Goal: Task Accomplishment & Management: Manage account settings

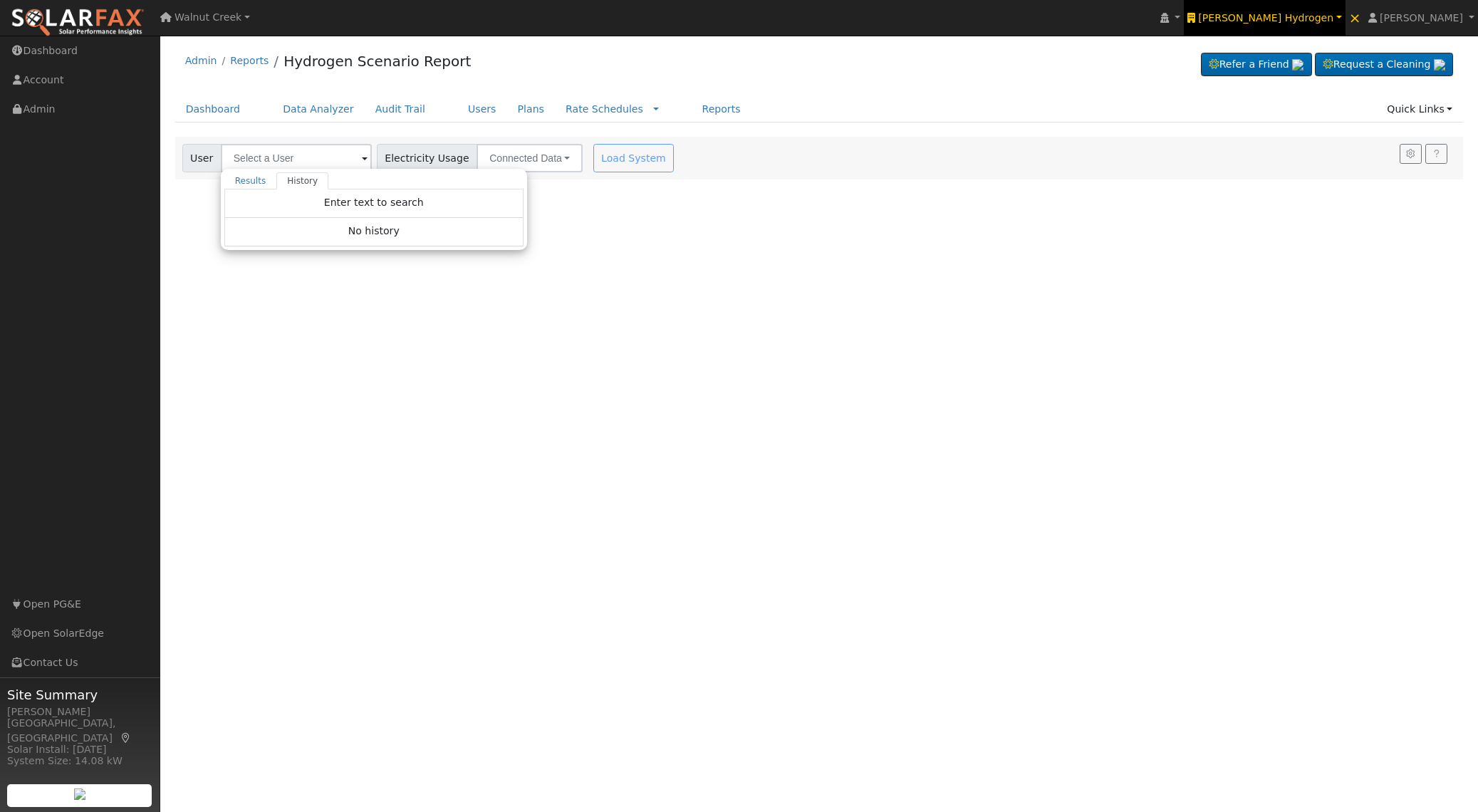
click at [1311, 16] on span "Carrisa Hydrogen" at bounding box center [1265, 17] width 135 height 11
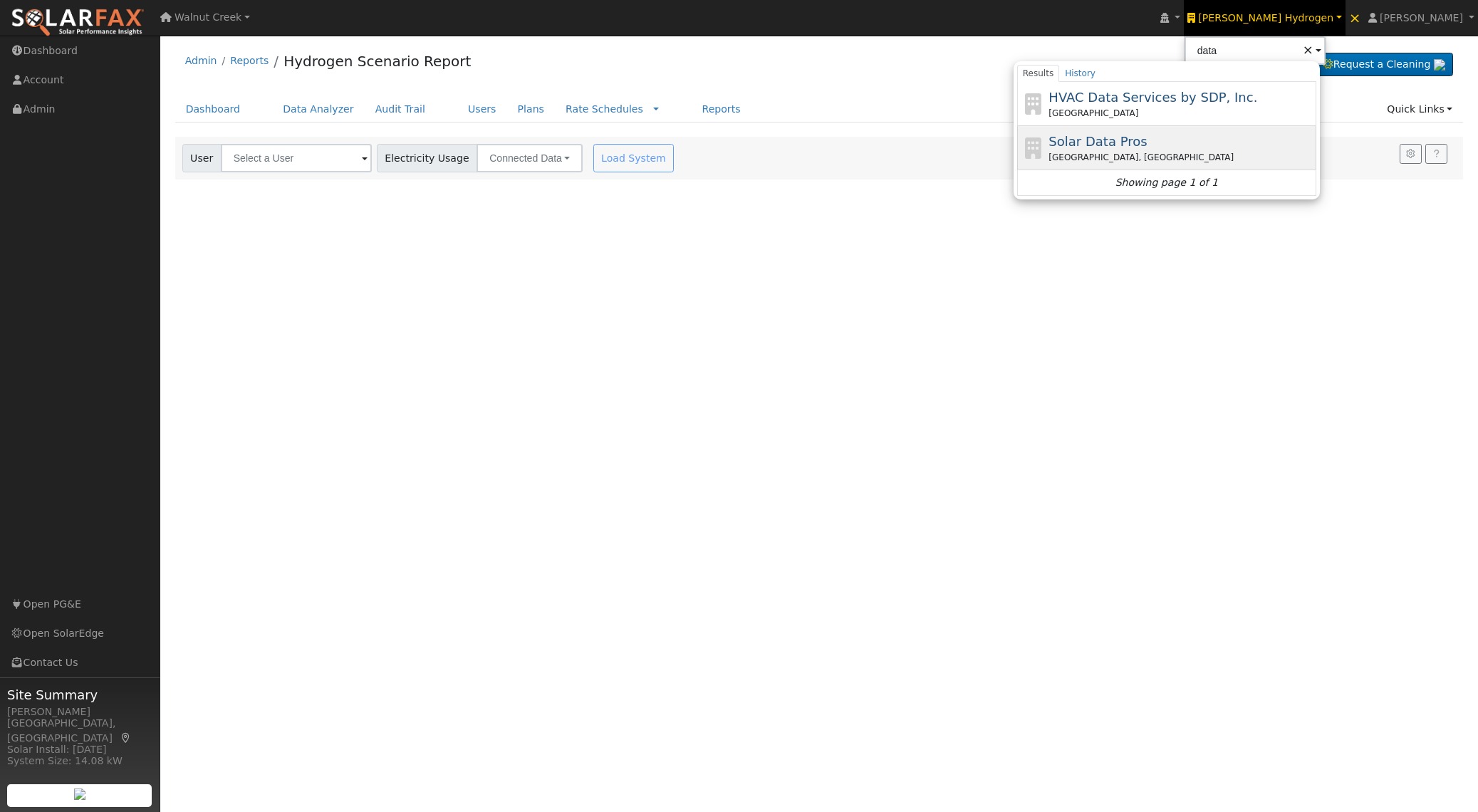
click at [1221, 153] on div "North Fork, CA" at bounding box center [1179, 157] width 264 height 13
type input "Solar Data Pros"
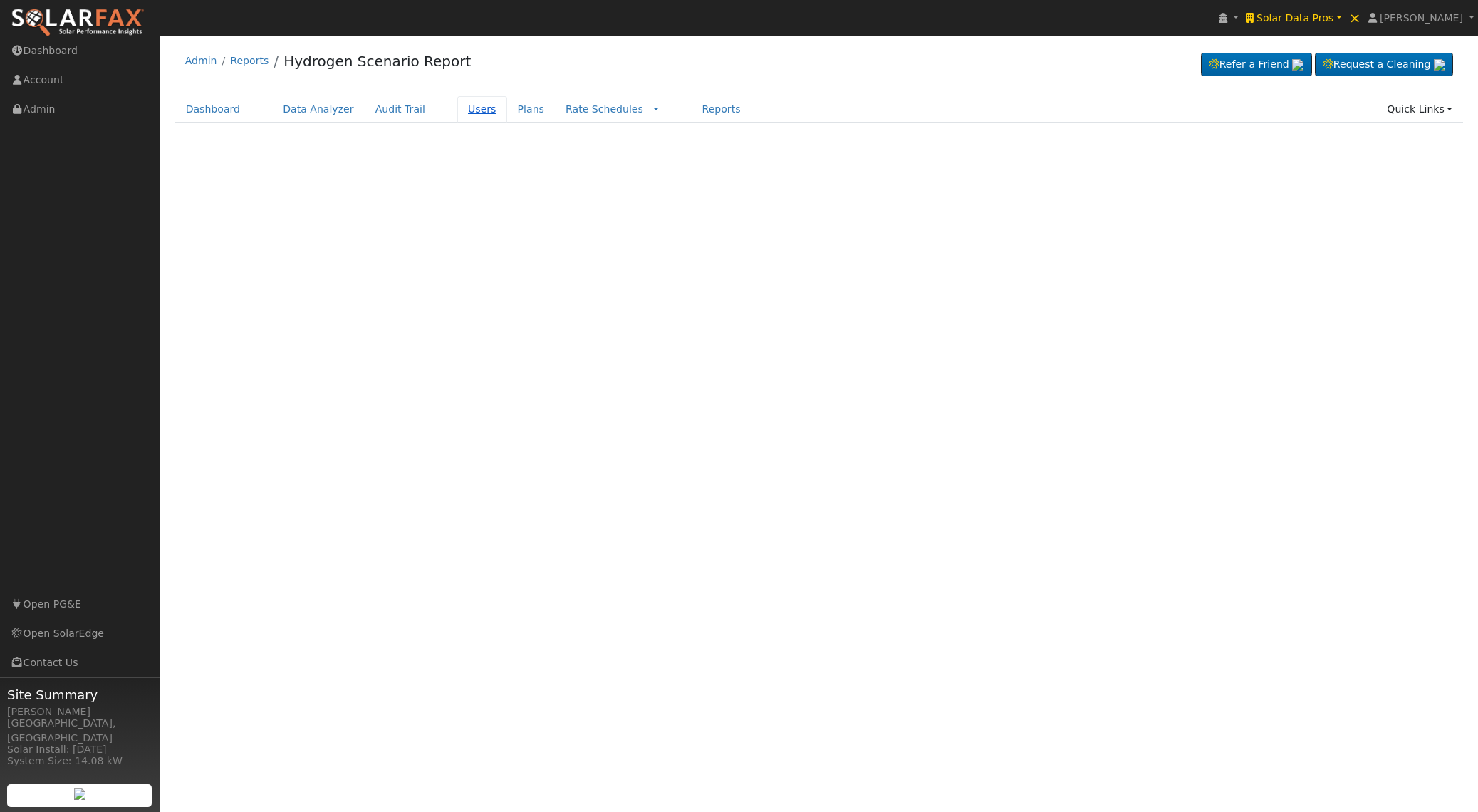
click at [457, 109] on link "Users" at bounding box center [482, 109] width 50 height 26
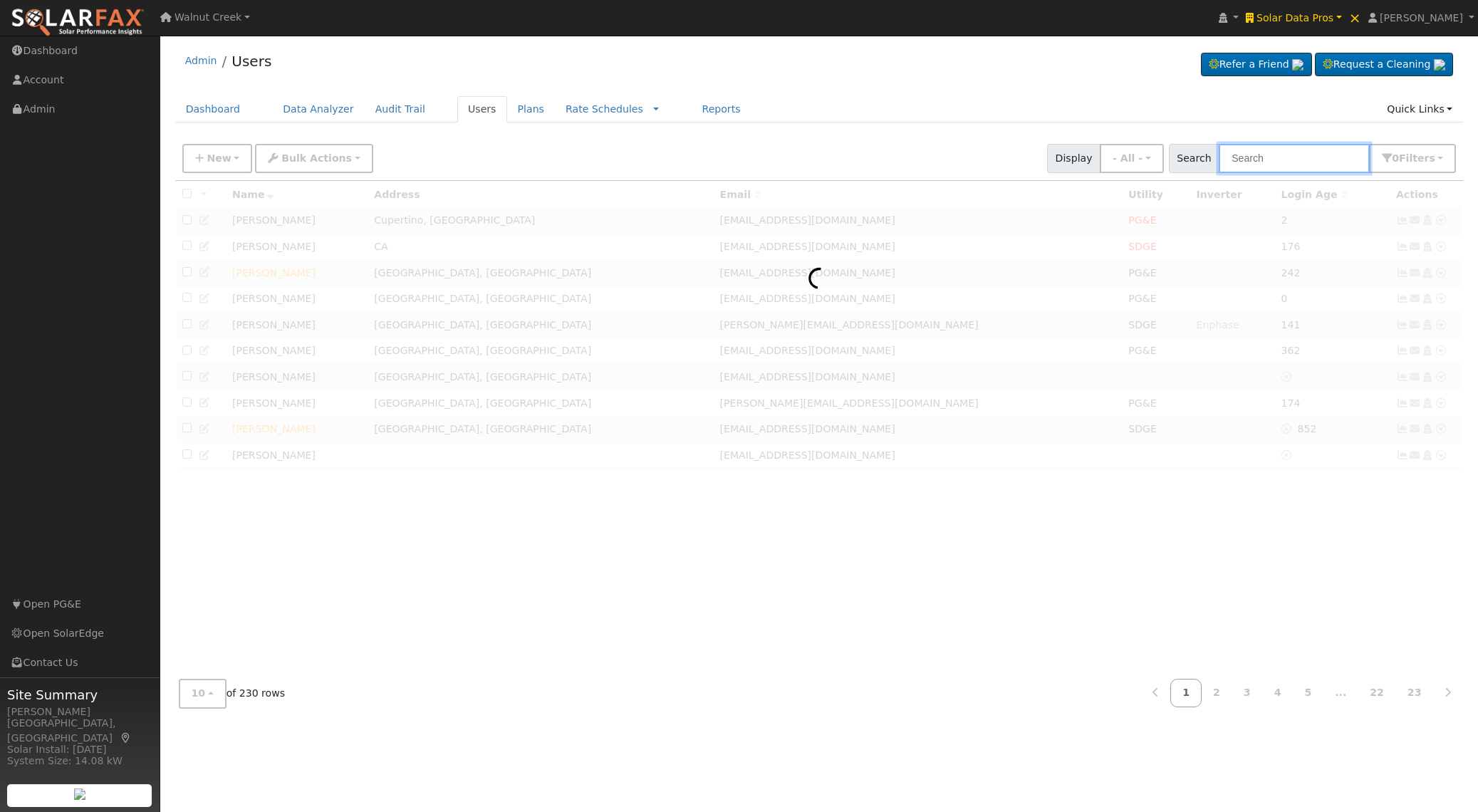
click at [1281, 154] on input "text" at bounding box center [1294, 159] width 151 height 29
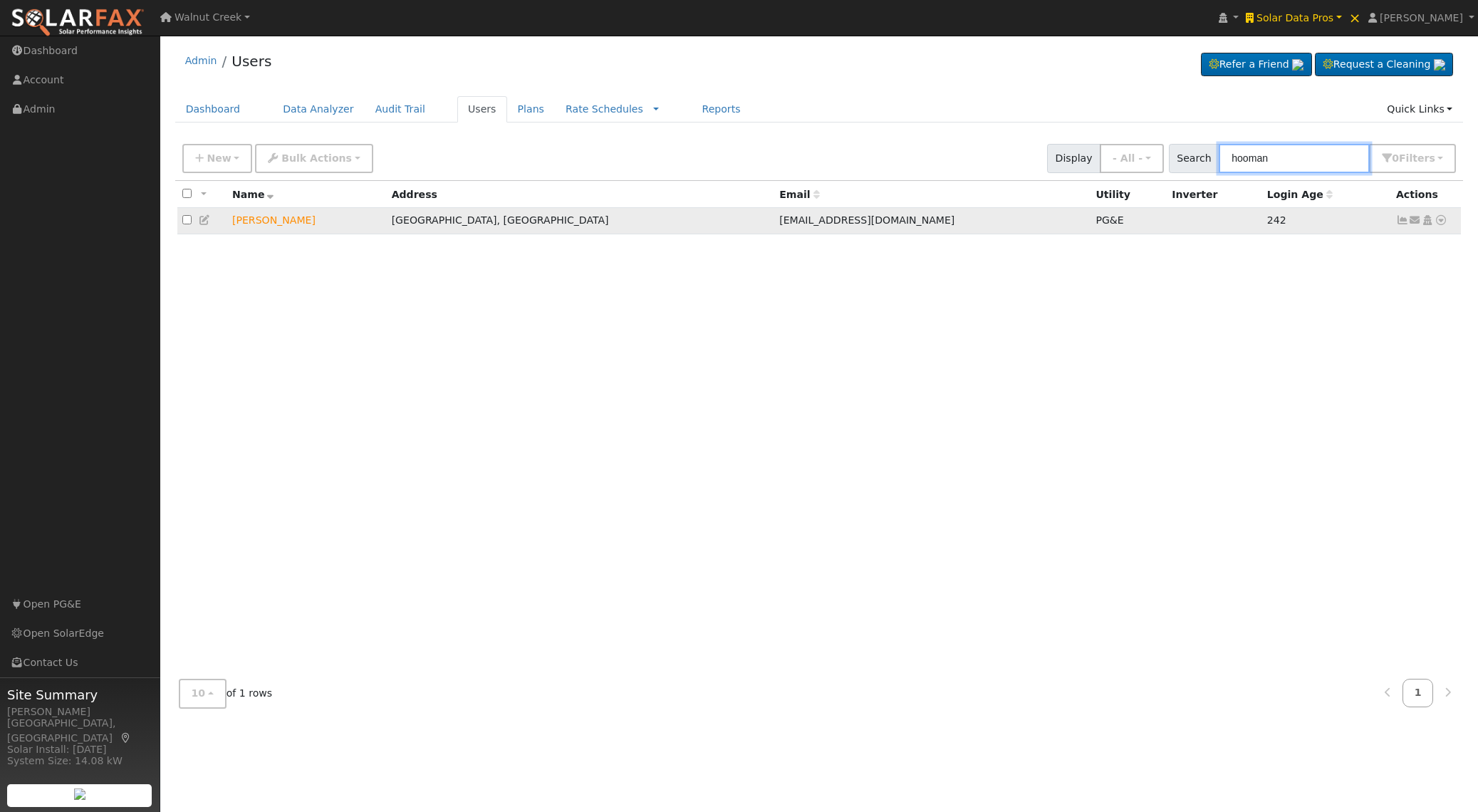
type input "hooman"
click at [1400, 224] on icon at bounding box center [1402, 220] width 13 height 10
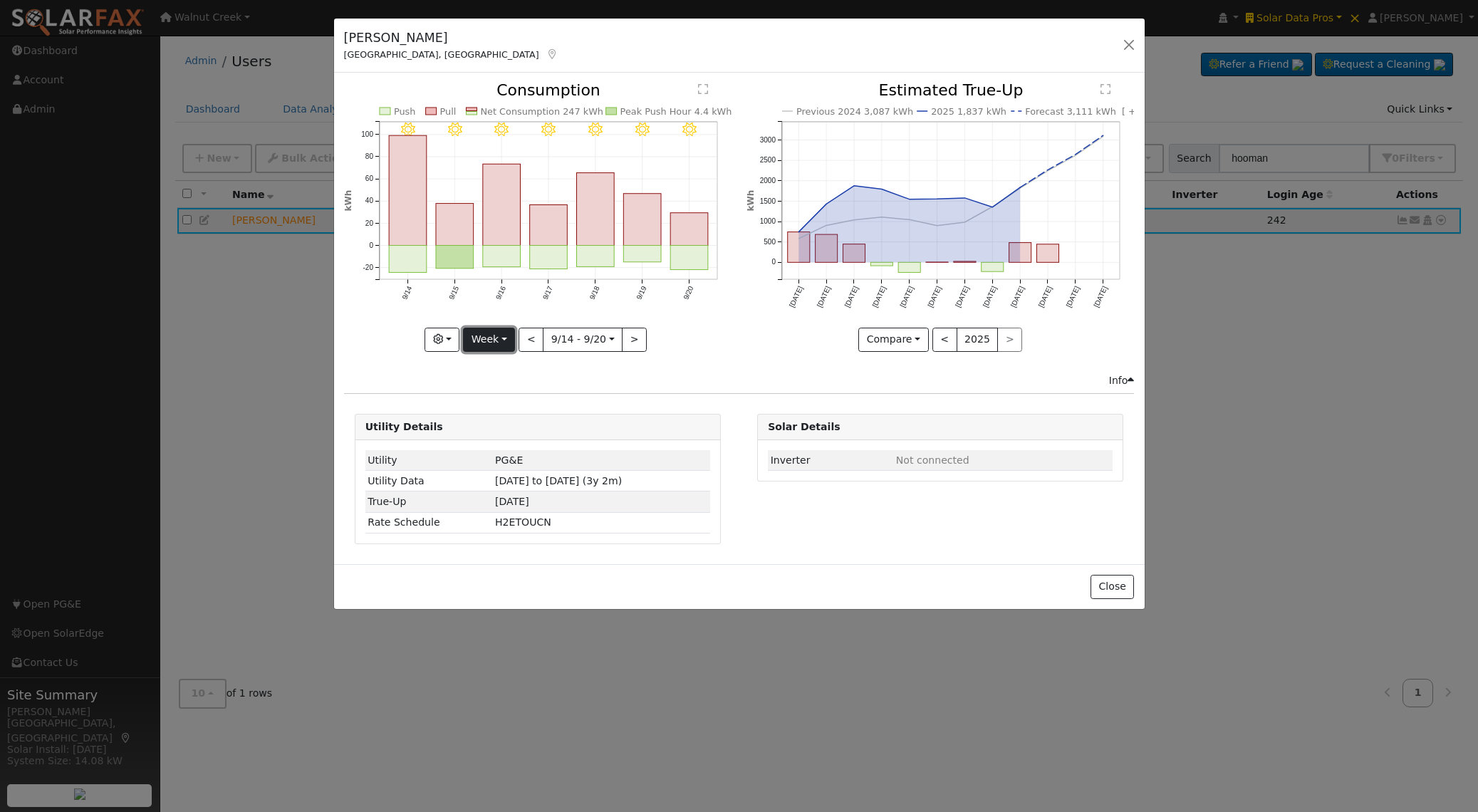
click at [476, 342] on button "Week" at bounding box center [489, 339] width 52 height 25
click at [492, 426] on link "Year" at bounding box center [512, 429] width 99 height 20
type input "2024-09-01"
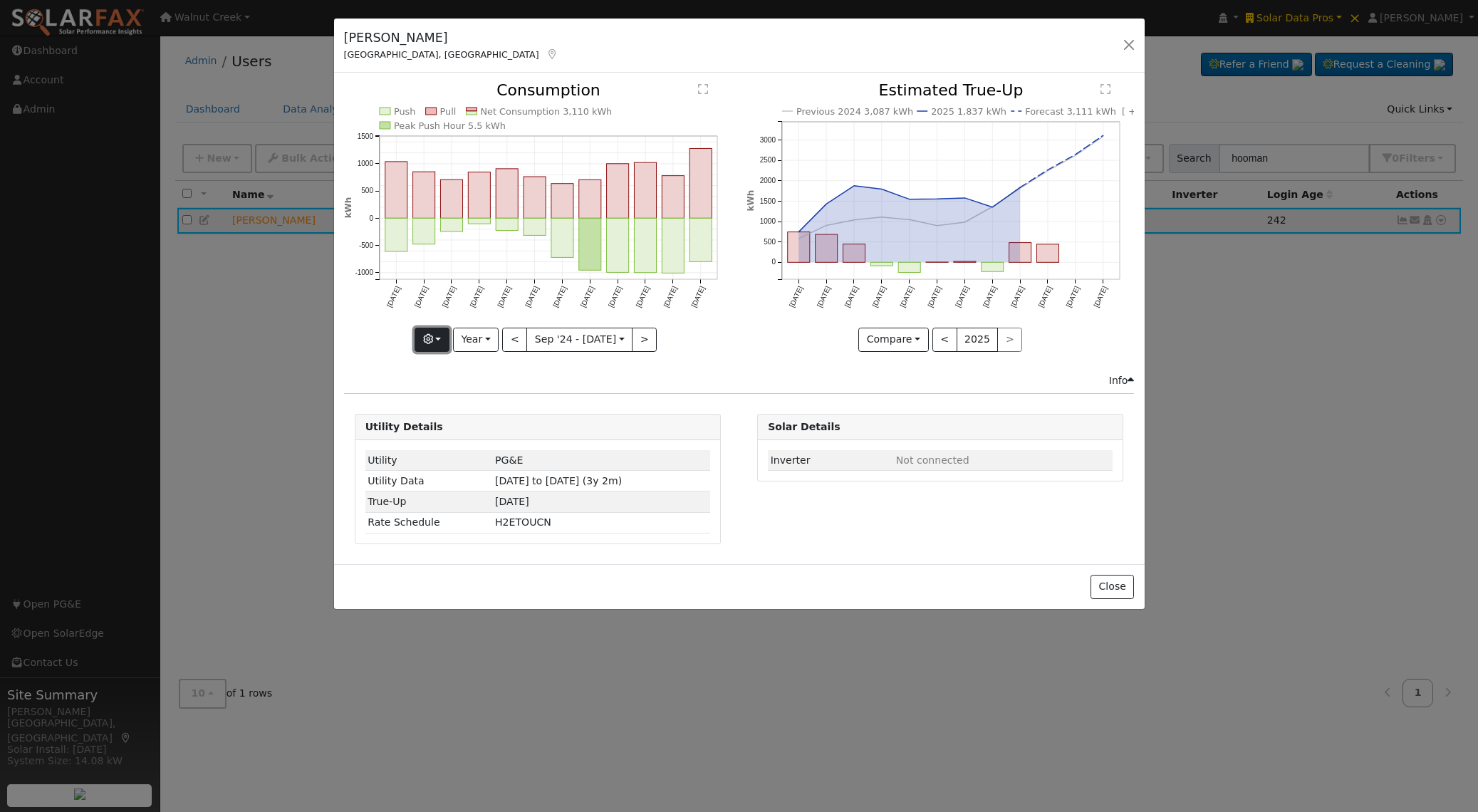
click at [439, 333] on button "button" at bounding box center [431, 339] width 35 height 25
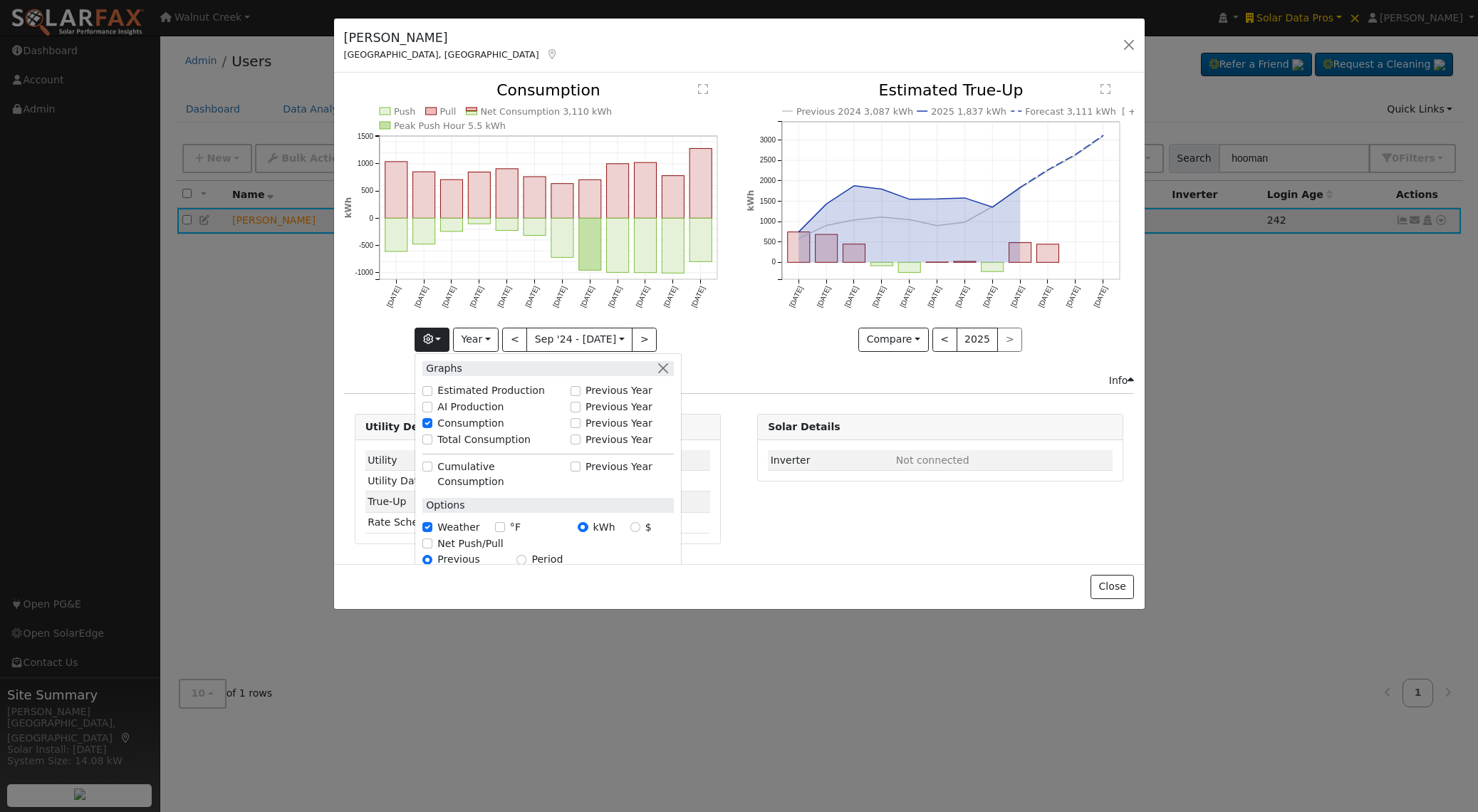
click at [588, 420] on label "Previous Year" at bounding box center [619, 423] width 67 height 15
click at [580, 420] on input "Previous Year" at bounding box center [575, 423] width 10 height 10
checkbox input "true"
click at [472, 536] on label "Net Push/Pull" at bounding box center [469, 544] width 65 height 15
click at [432, 539] on input "Net Push/Pull" at bounding box center [428, 544] width 10 height 10
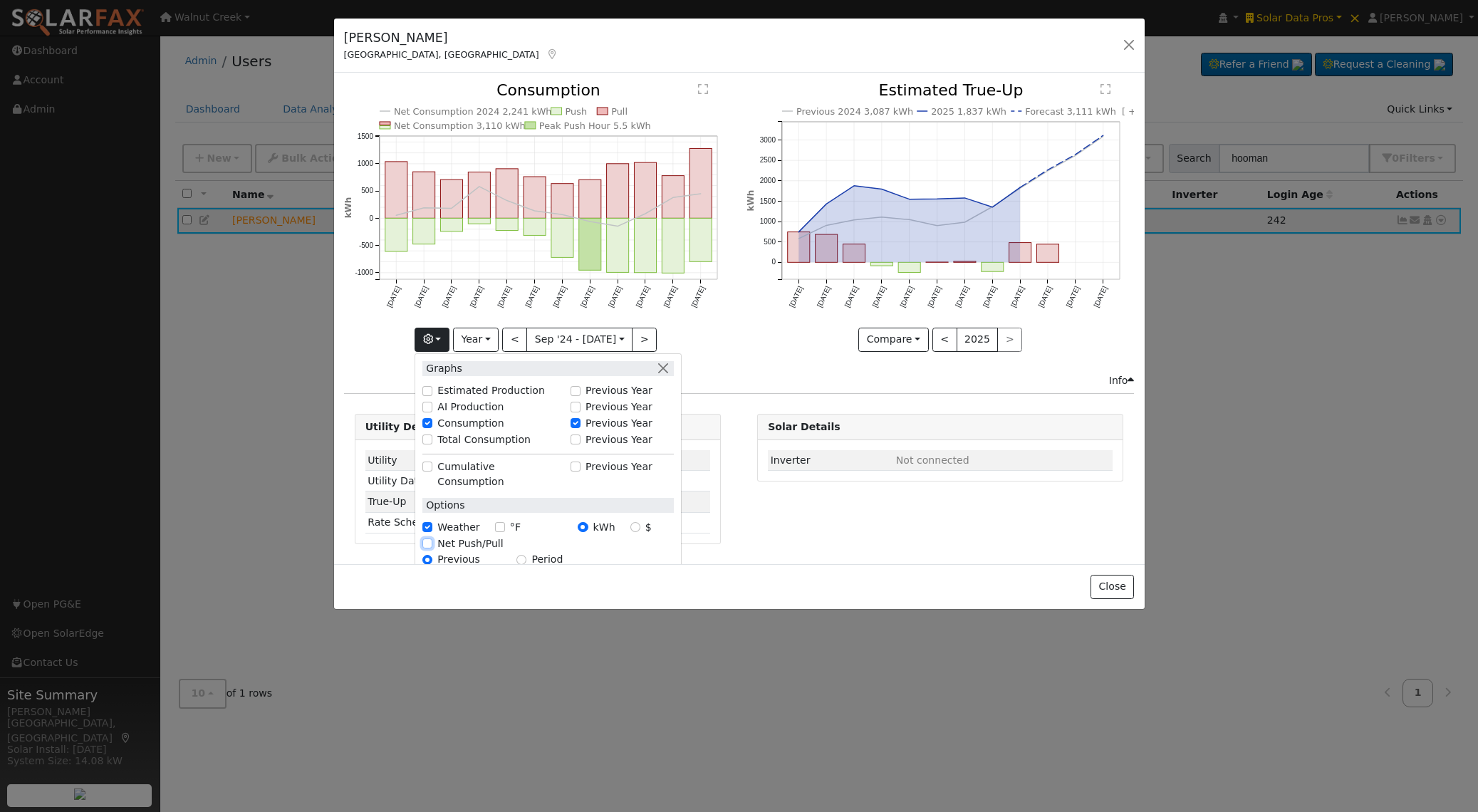
checkbox input "true"
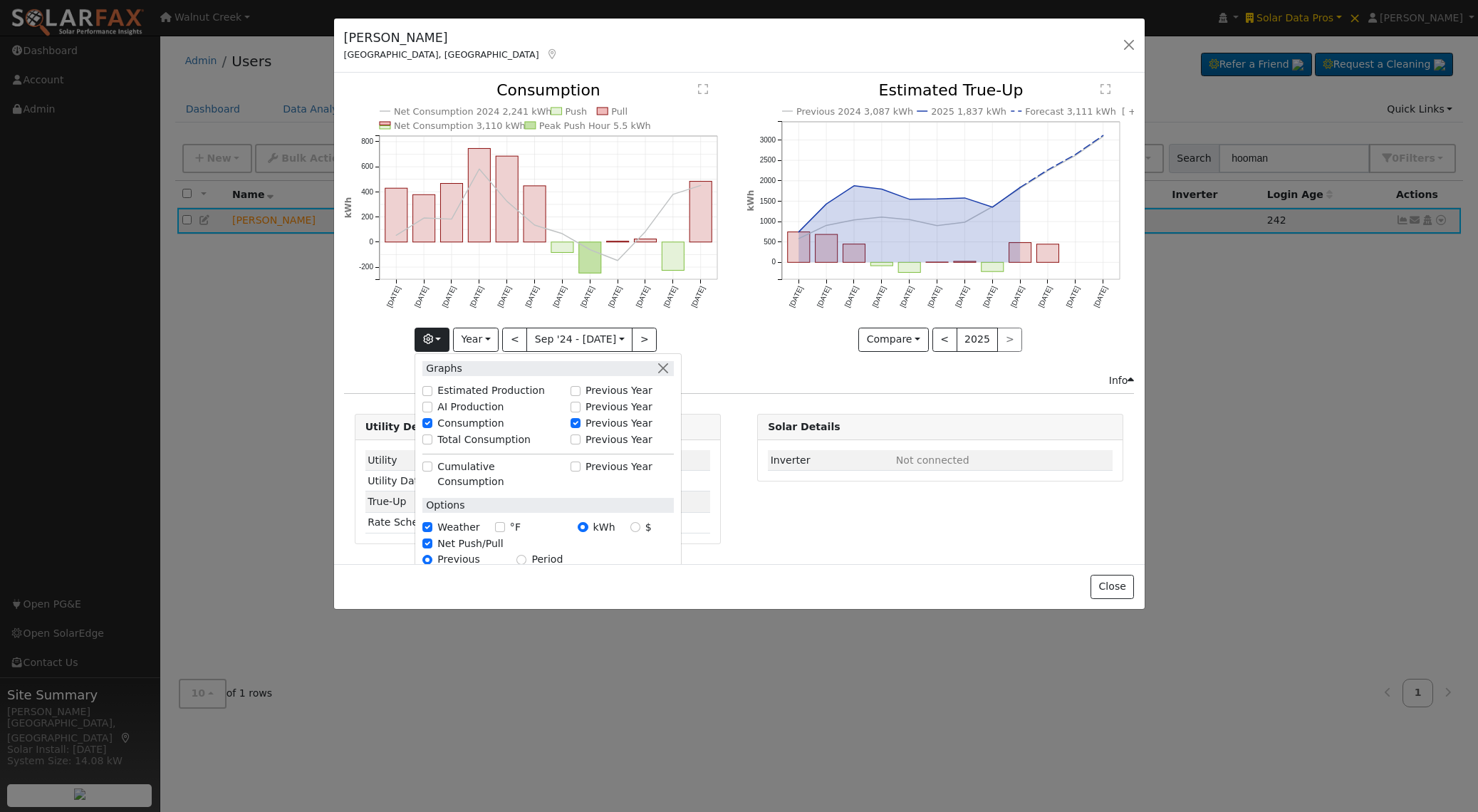
click at [783, 322] on icon "Previous 2024 3,087 kWh 2025 1,837 kWh Forecast 3,111 kWh [ +0.8% ] Dec '24 Jan…" at bounding box center [940, 212] width 388 height 260
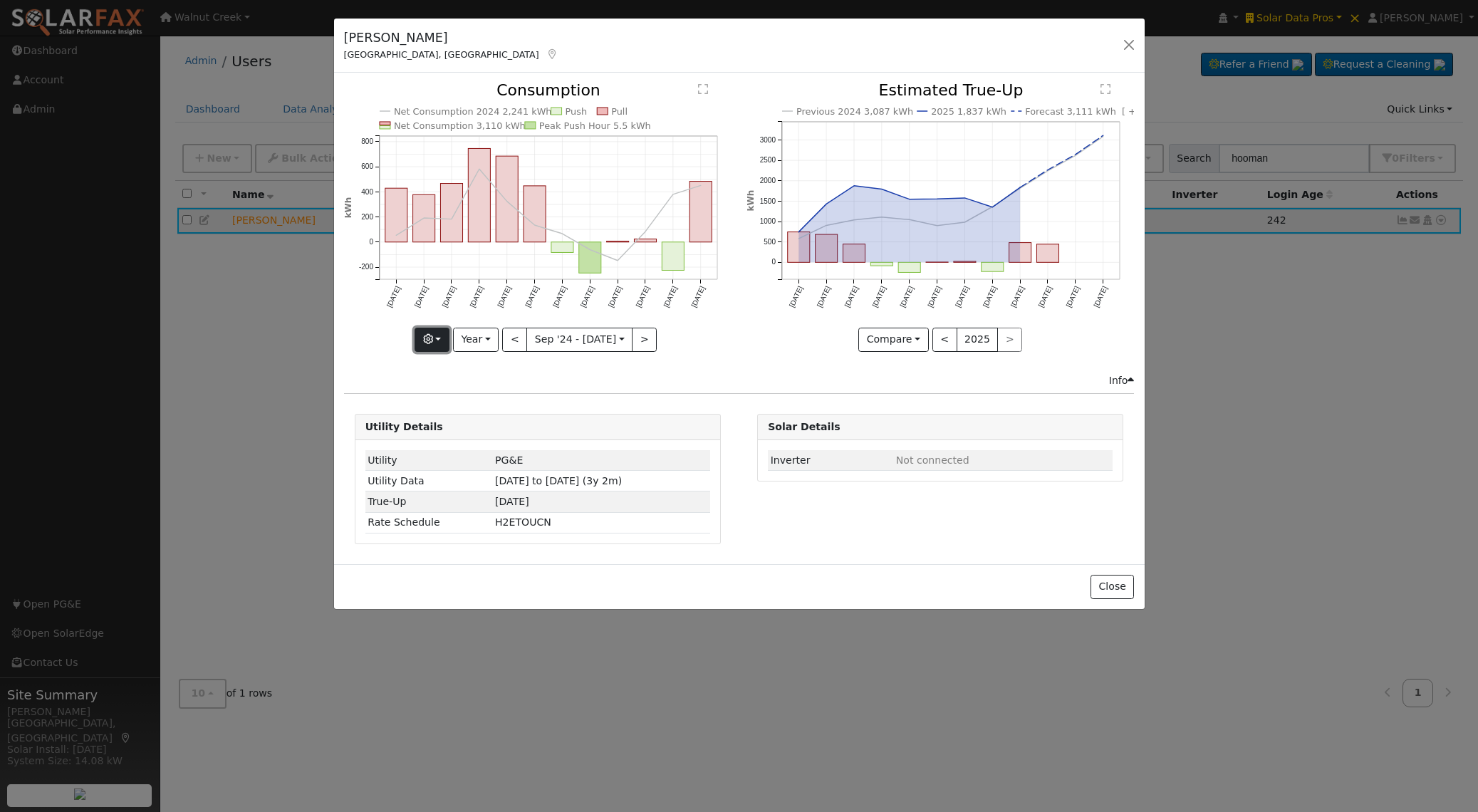
click at [430, 336] on icon "button" at bounding box center [428, 339] width 10 height 10
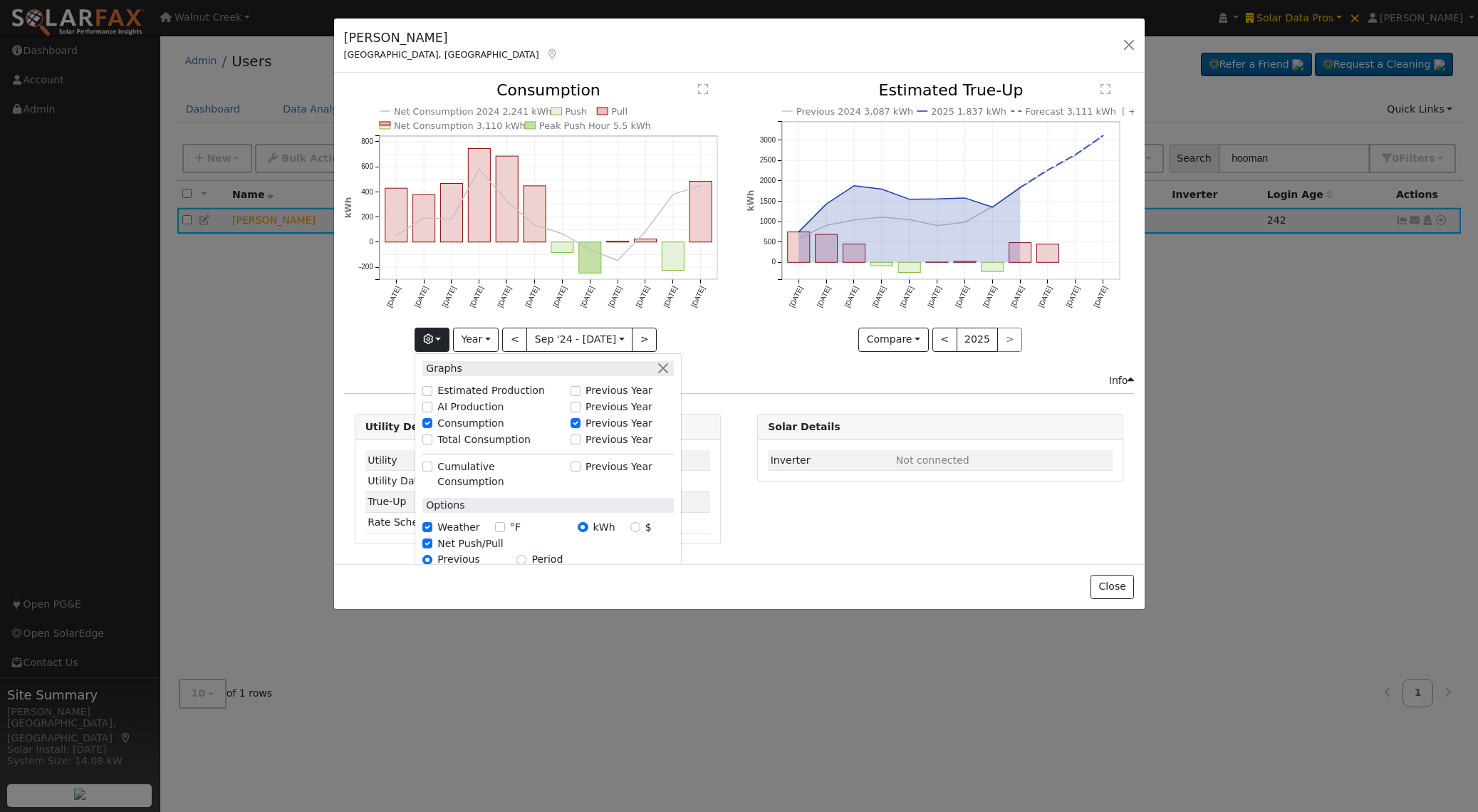
click at [486, 388] on label "Estimated Production" at bounding box center [490, 391] width 108 height 15
click at [432, 388] on input "Estimated Production" at bounding box center [428, 391] width 10 height 10
checkbox input "true"
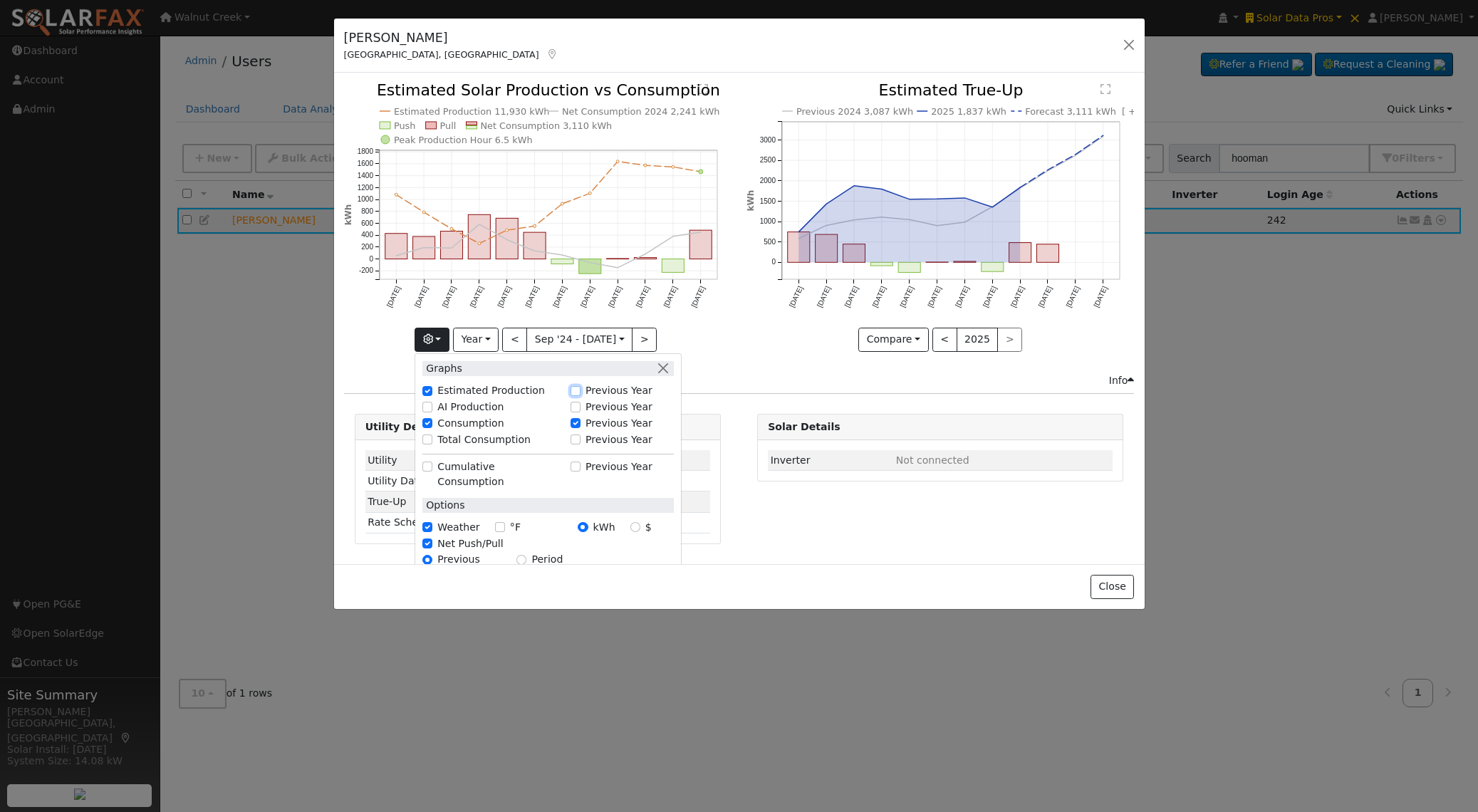
click at [572, 386] on input "Previous Year" at bounding box center [575, 391] width 10 height 10
checkbox input "true"
checkbox input "false"
